Goal: Check status

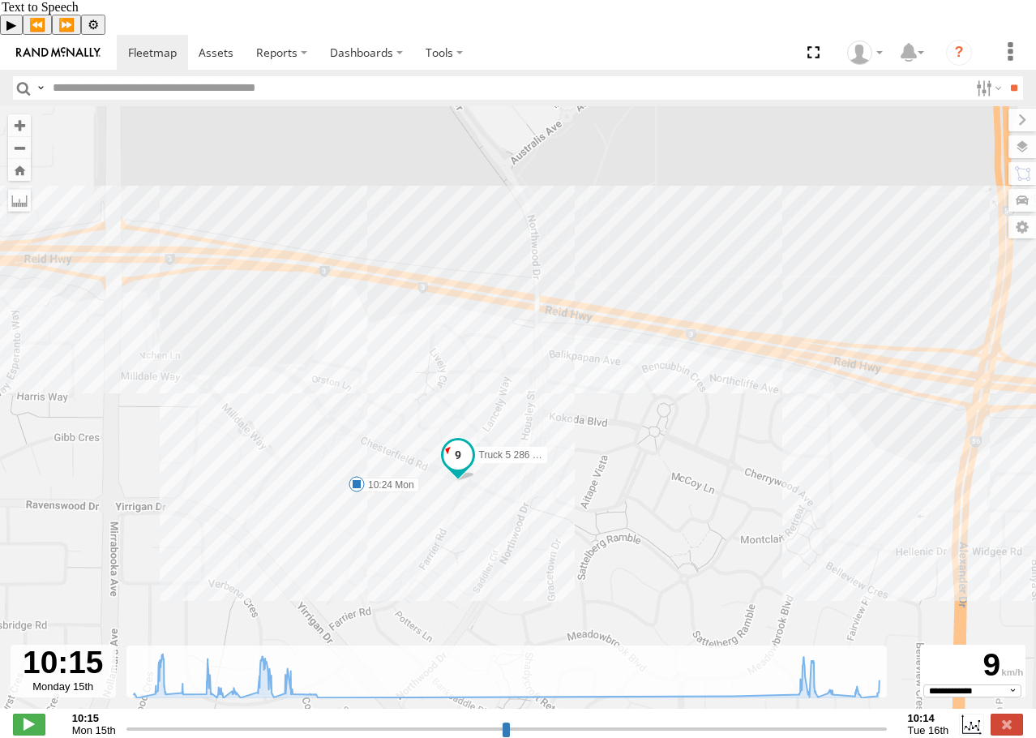
select select "**********"
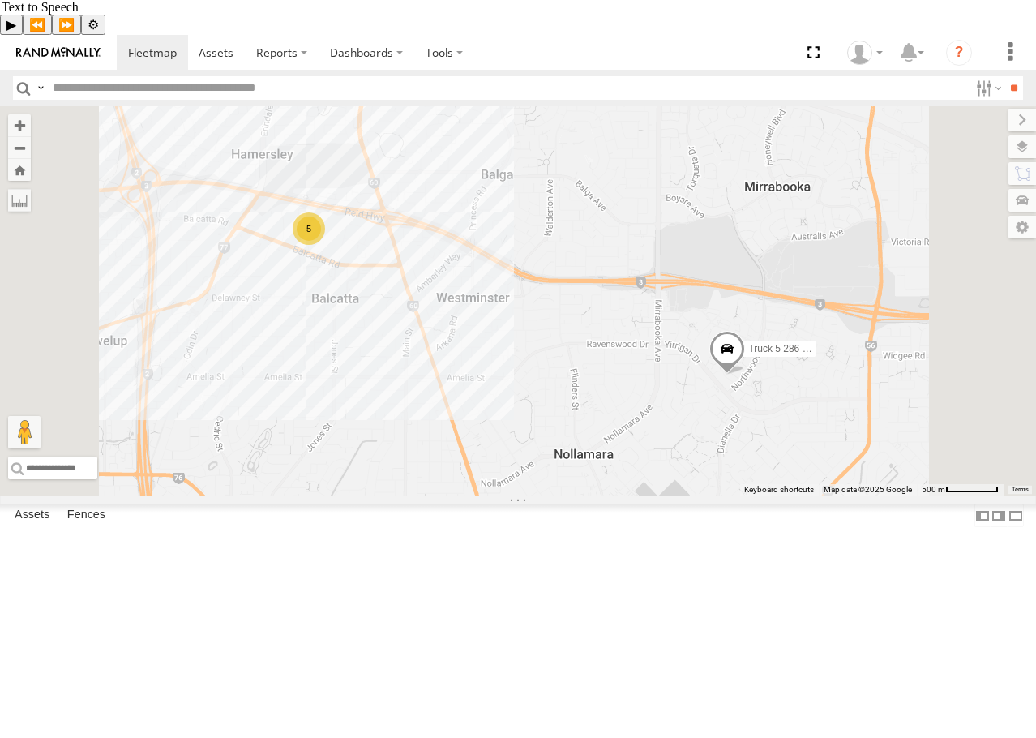
click at [745, 375] on span at bounding box center [728, 353] width 36 height 44
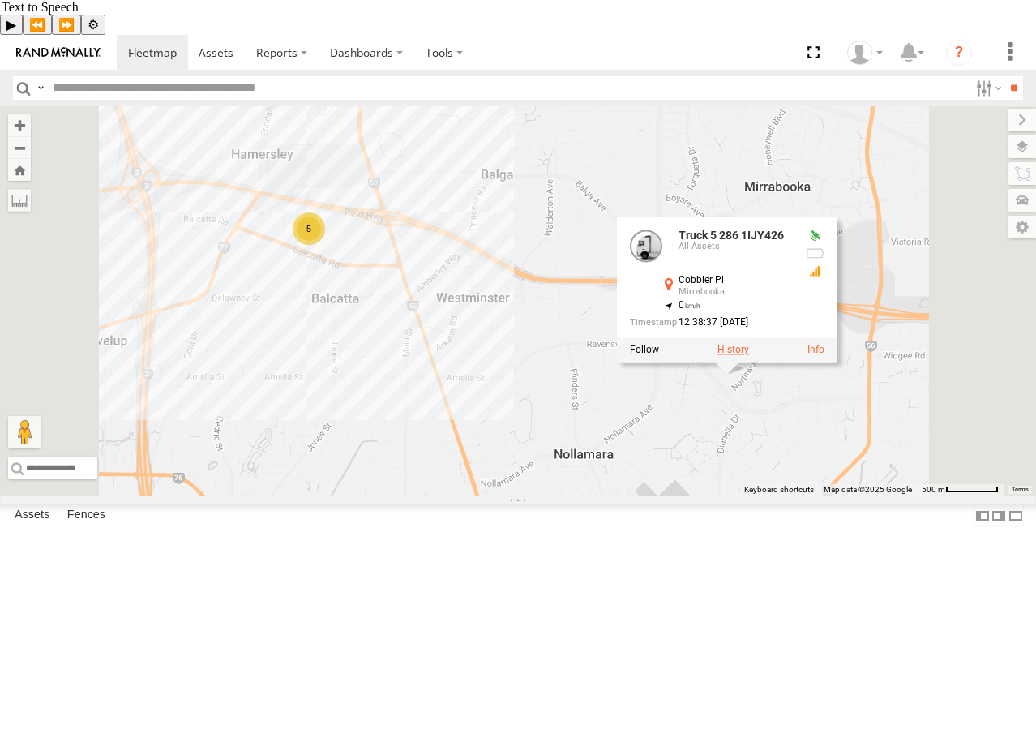
click at [749, 356] on label at bounding box center [734, 350] width 32 height 11
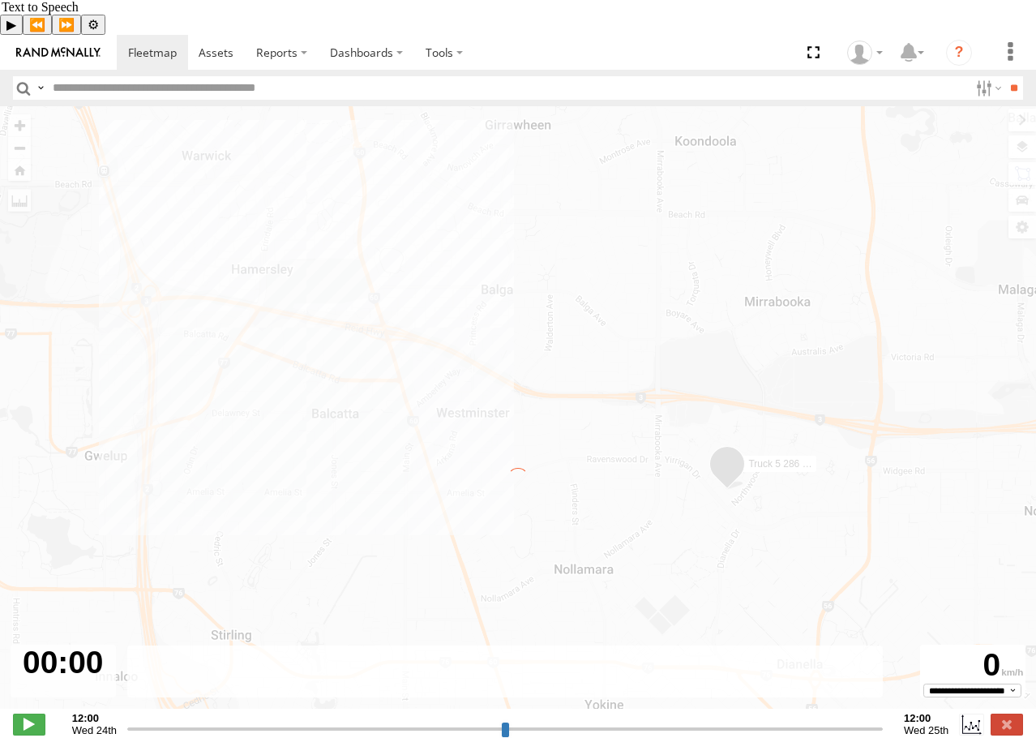
type input "**********"
